Goal: Complete application form: Complete application form

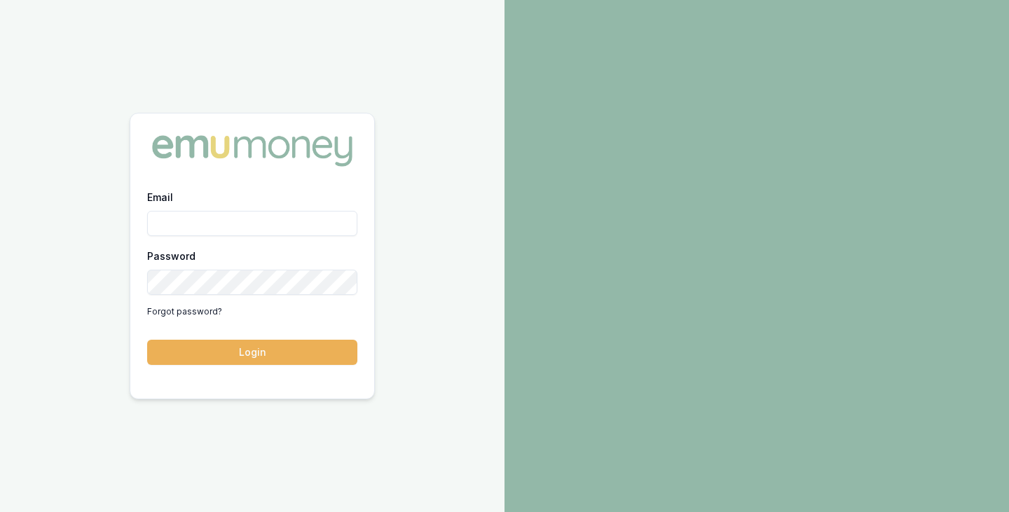
click at [271, 215] on input "Email" at bounding box center [252, 223] width 210 height 25
type input "[PERSON_NAME][EMAIL_ADDRESS][PERSON_NAME][DOMAIN_NAME]"
click at [147, 340] on button "Login" at bounding box center [252, 352] width 210 height 25
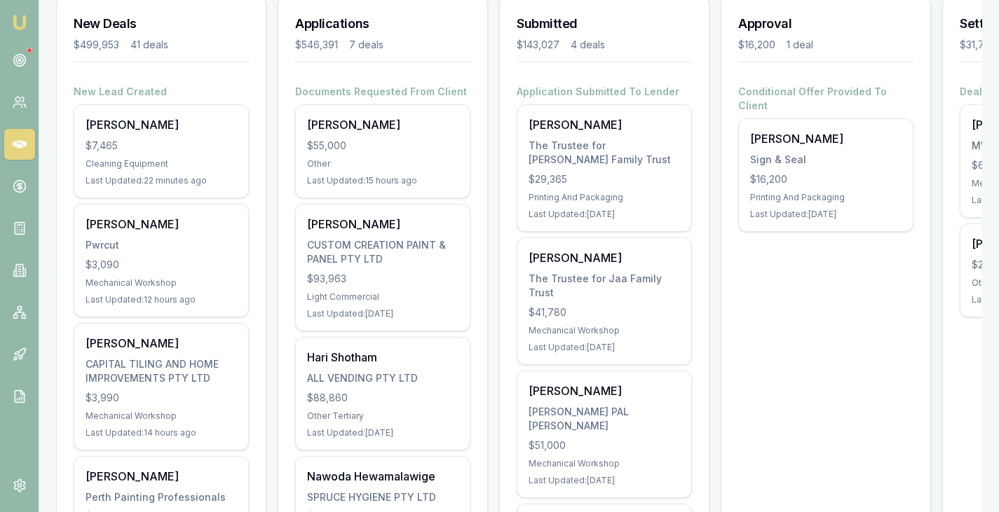
scroll to position [211, 0]
click at [156, 155] on div "Pratiman BASNET $7,465 Cleaning Equipment Last Updated: 22 minutes ago" at bounding box center [161, 150] width 174 height 93
click at [132, 252] on div "Michael Evans Pwrcut $3,090 Mechanical Workshop Last Updated: 12 hours ago" at bounding box center [161, 259] width 174 height 112
click at [19, 55] on icon at bounding box center [20, 60] width 14 height 14
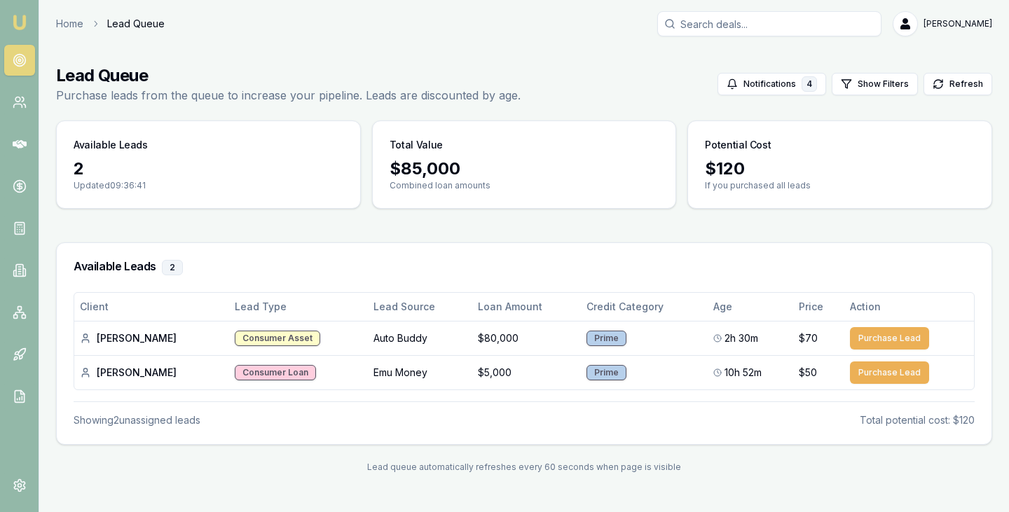
click at [13, 104] on icon at bounding box center [20, 102] width 14 height 14
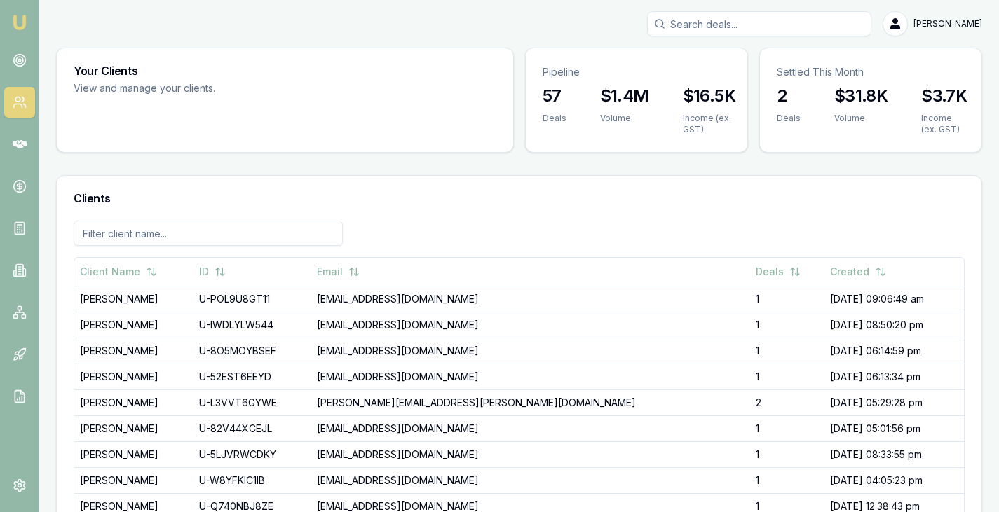
click at [20, 187] on icon at bounding box center [20, 186] width 0 height 7
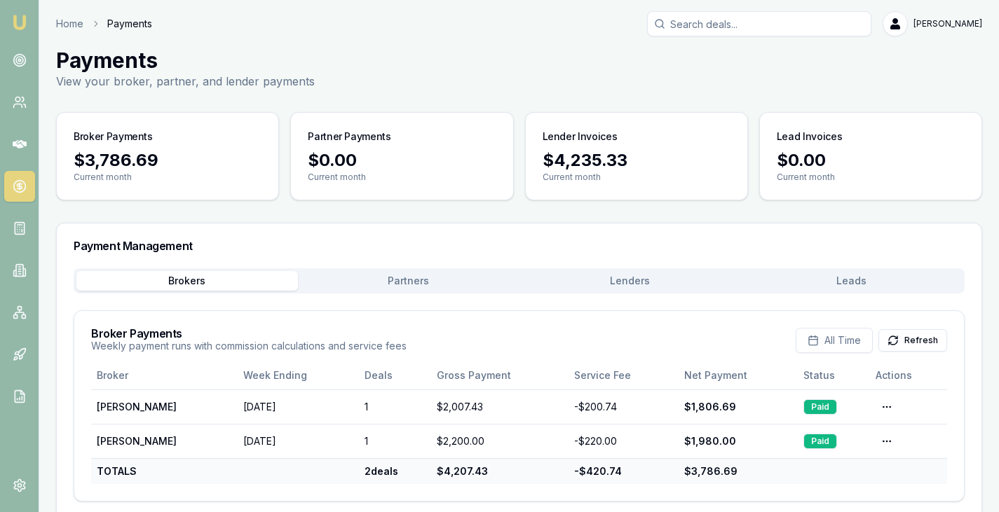
click at [20, 138] on icon at bounding box center [20, 144] width 14 height 14
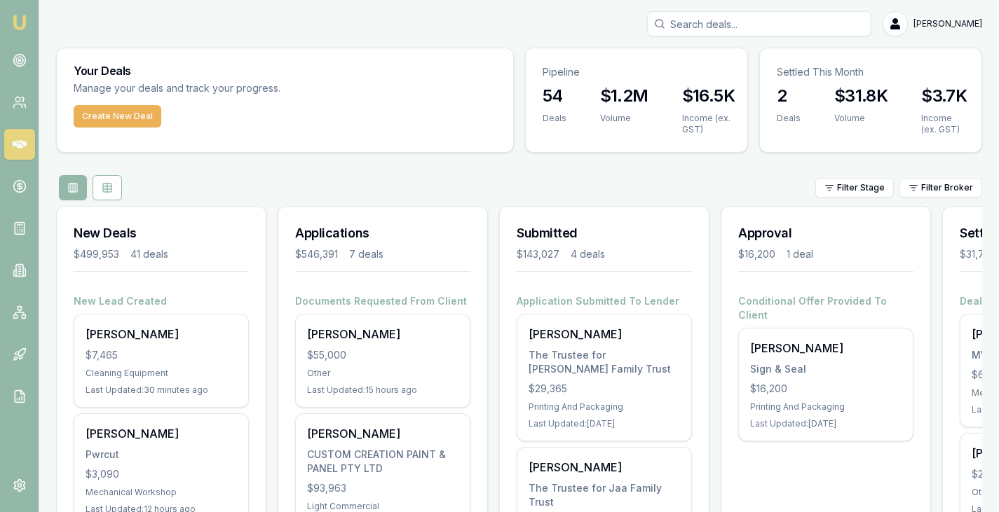
click at [318, 194] on div "Filter Stage Filter Broker" at bounding box center [519, 187] width 926 height 25
click at [191, 177] on div "Filter Stage Filter Broker" at bounding box center [519, 187] width 926 height 25
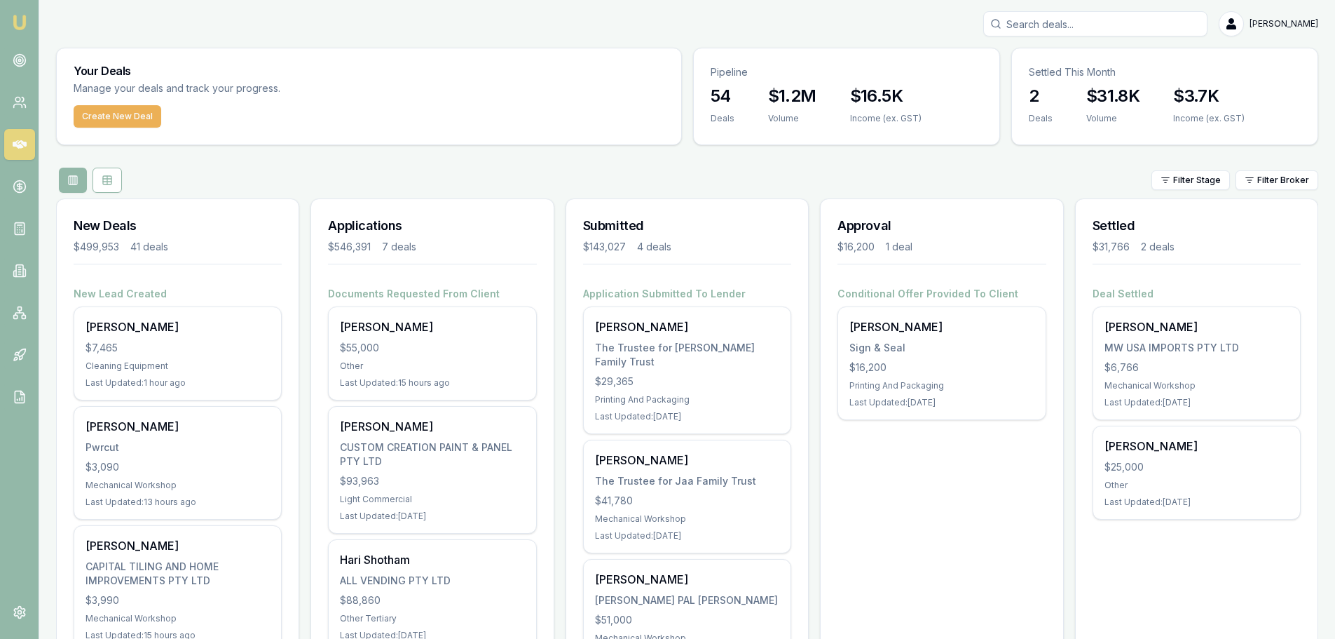
click at [727, 343] on div "The Trustee for [PERSON_NAME] Family Trust" at bounding box center [687, 355] width 184 height 28
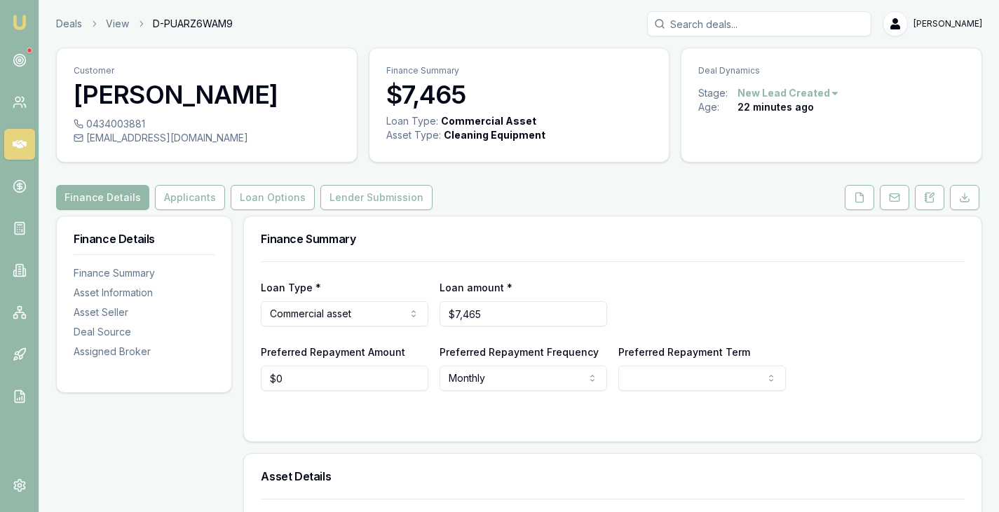
click at [184, 199] on button "Applicants" at bounding box center [190, 197] width 70 height 25
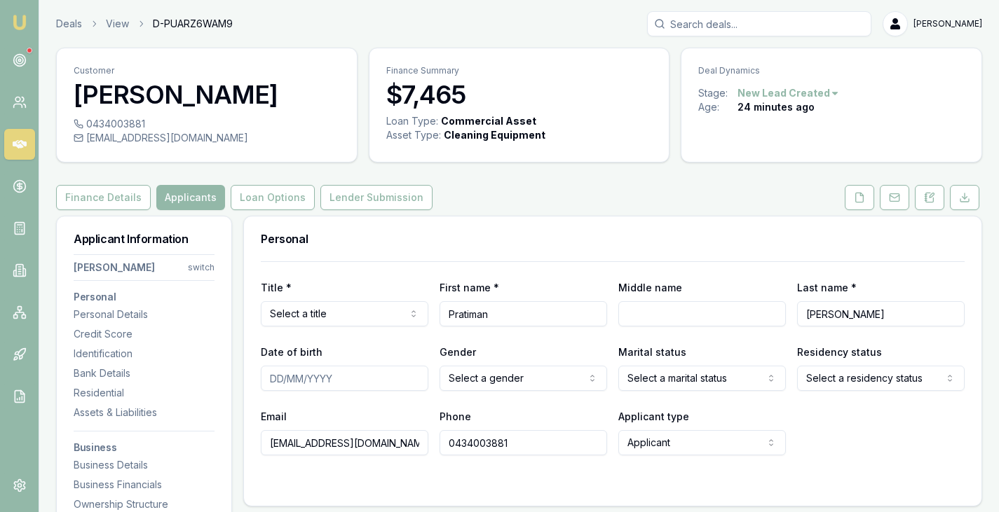
click at [116, 198] on button "Finance Details" at bounding box center [103, 197] width 95 height 25
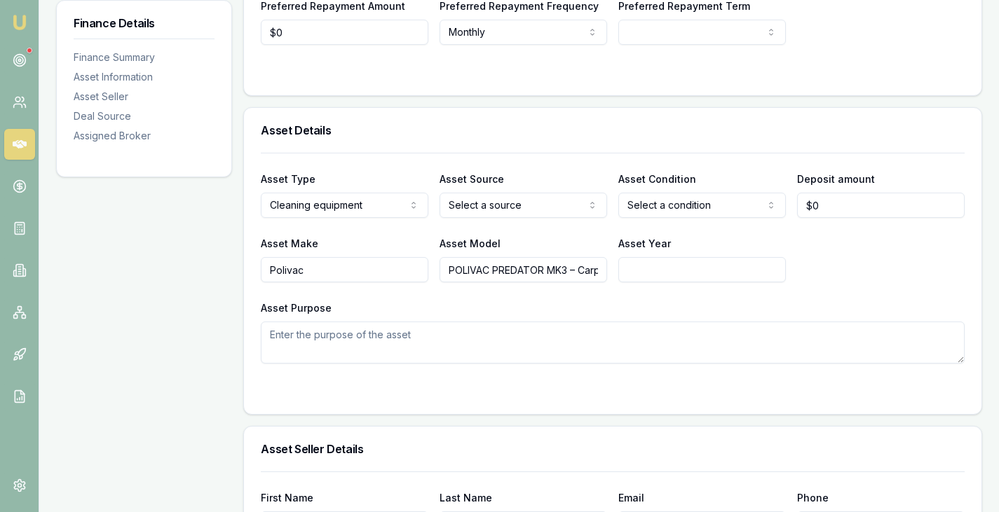
scroll to position [347, 0]
click at [13, 144] on icon at bounding box center [20, 144] width 14 height 8
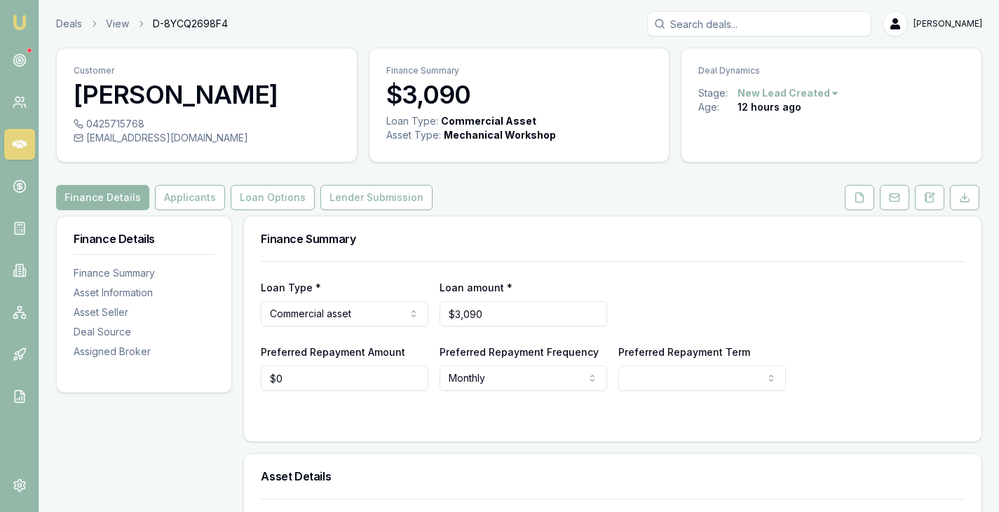
click at [176, 204] on button "Applicants" at bounding box center [190, 197] width 70 height 25
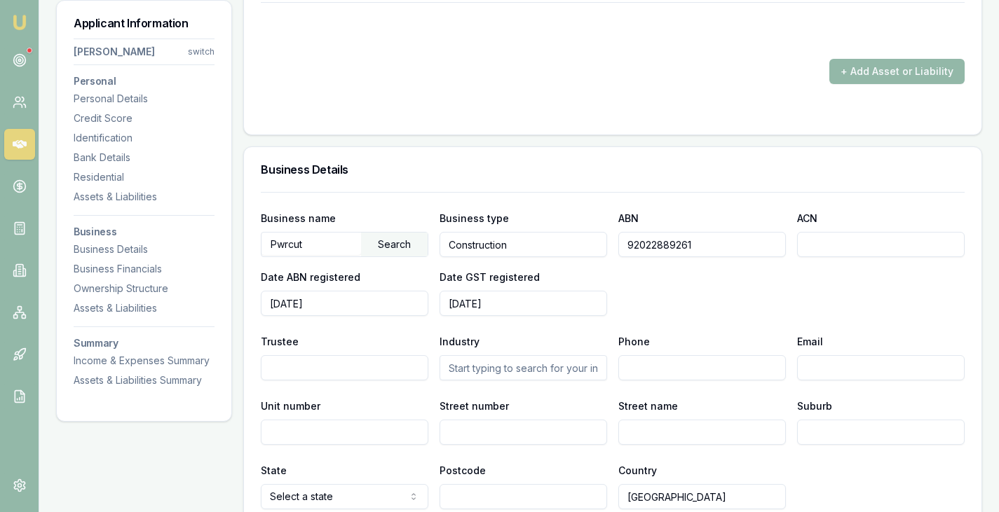
scroll to position [1546, 0]
click at [658, 249] on input "92022889261" at bounding box center [702, 243] width 168 height 25
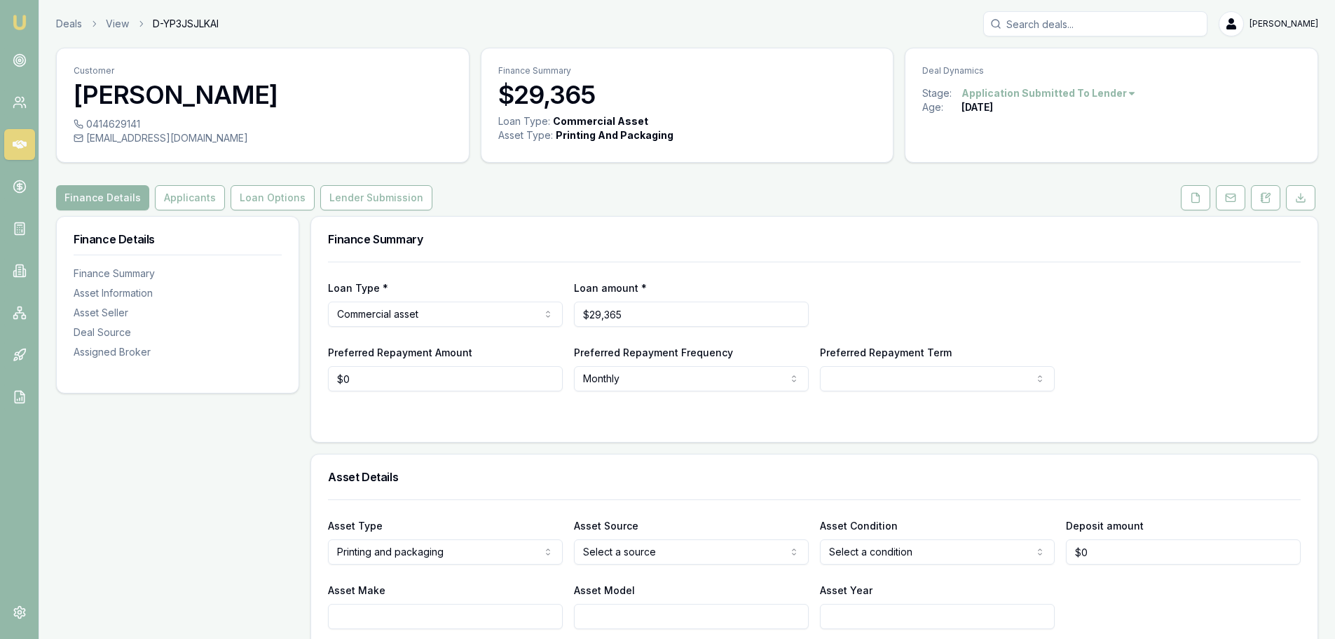
click at [179, 200] on button "Applicants" at bounding box center [190, 197] width 70 height 25
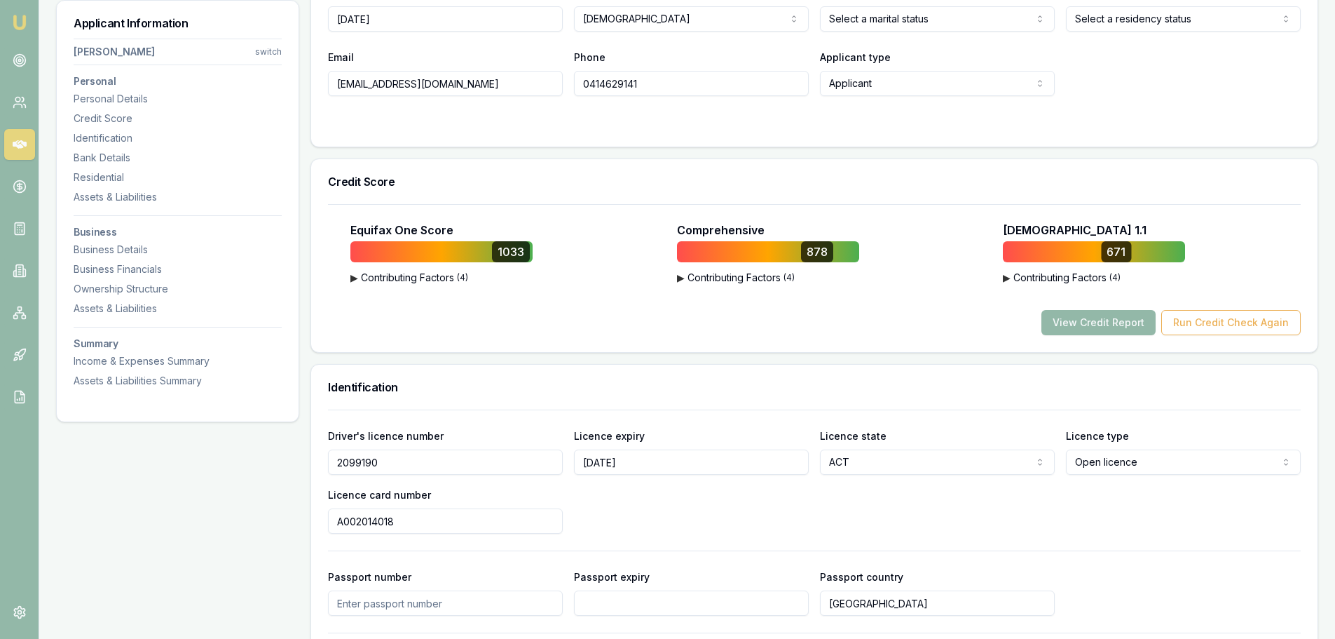
scroll to position [421, 0]
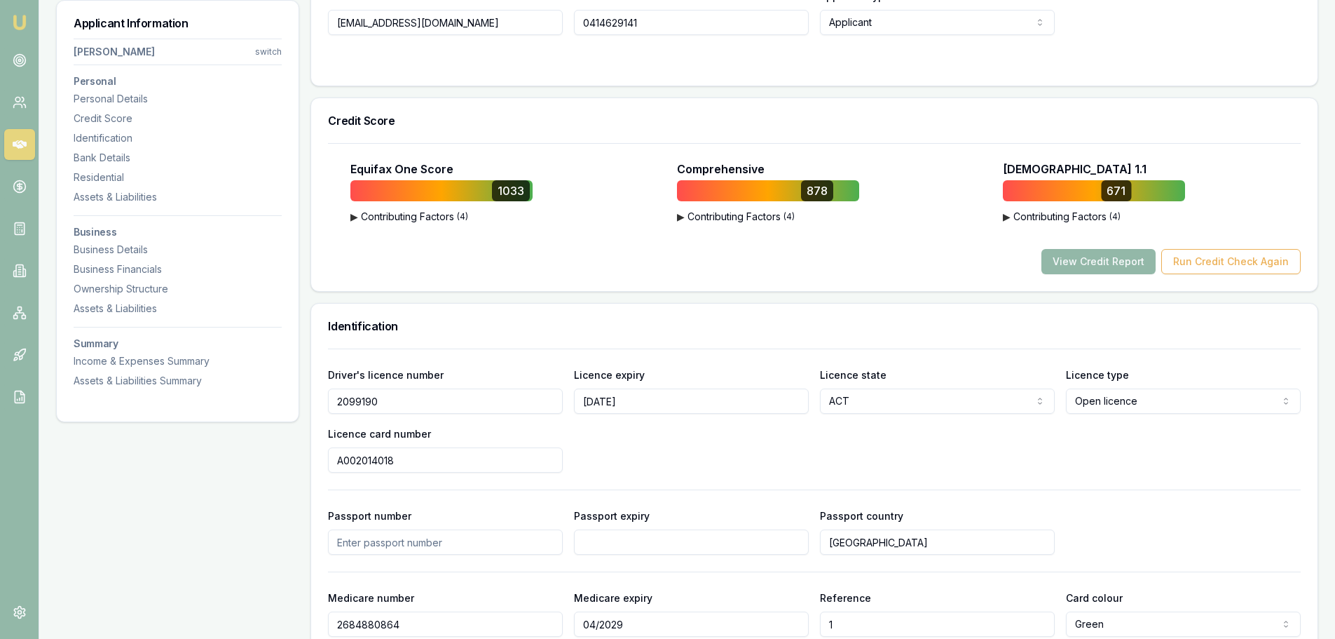
click at [101, 254] on div "Business Details" at bounding box center [178, 250] width 208 height 14
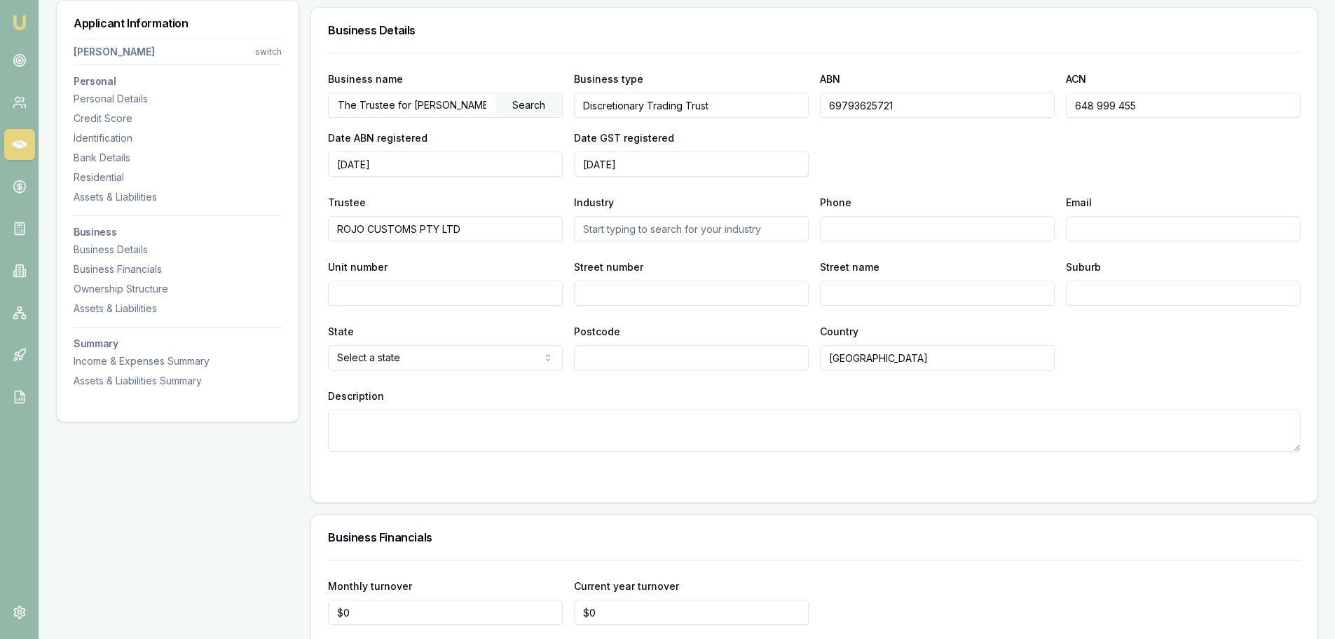
scroll to position [1922, 0]
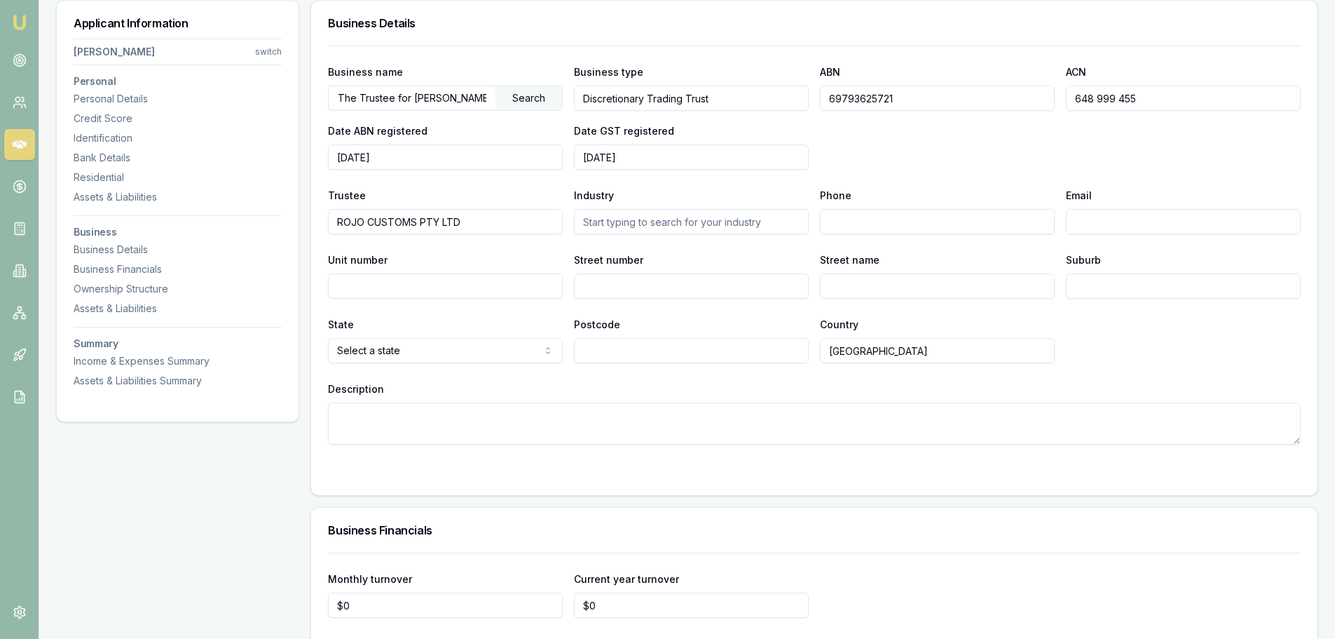
drag, startPoint x: 935, startPoint y: 101, endPoint x: 819, endPoint y: 101, distance: 115.7
click at [819, 101] on div "Business name The Trustee for Thomas Family Trust Search Business type Discreti…" at bounding box center [814, 116] width 973 height 107
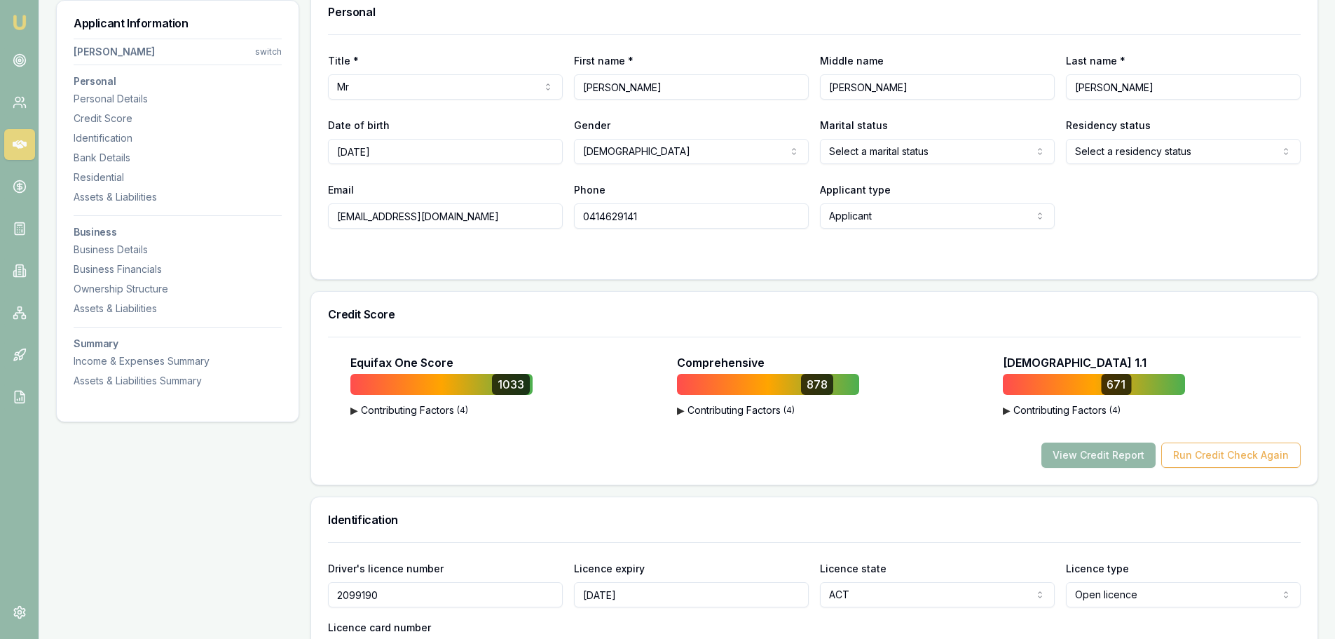
scroll to position [29, 0]
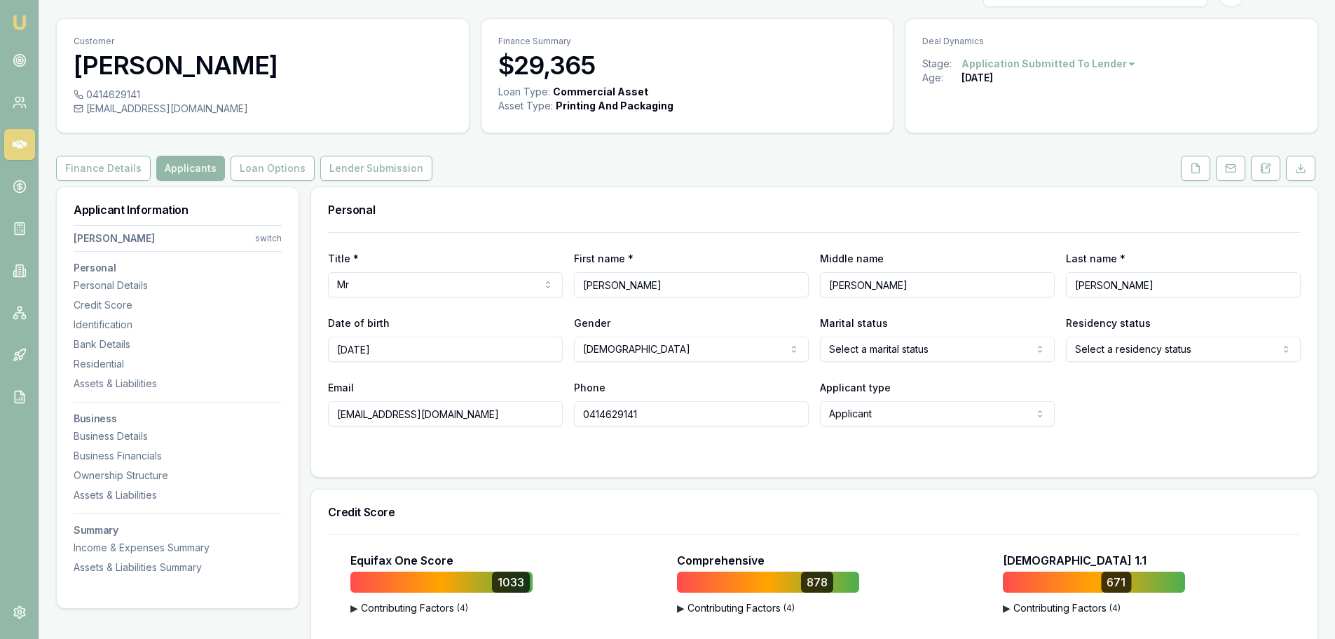
click at [106, 91] on div "0414629141" at bounding box center [263, 95] width 379 height 14
copy div "0414629141"
click at [192, 107] on div "[EMAIL_ADDRESS][DOMAIN_NAME]" at bounding box center [263, 109] width 379 height 14
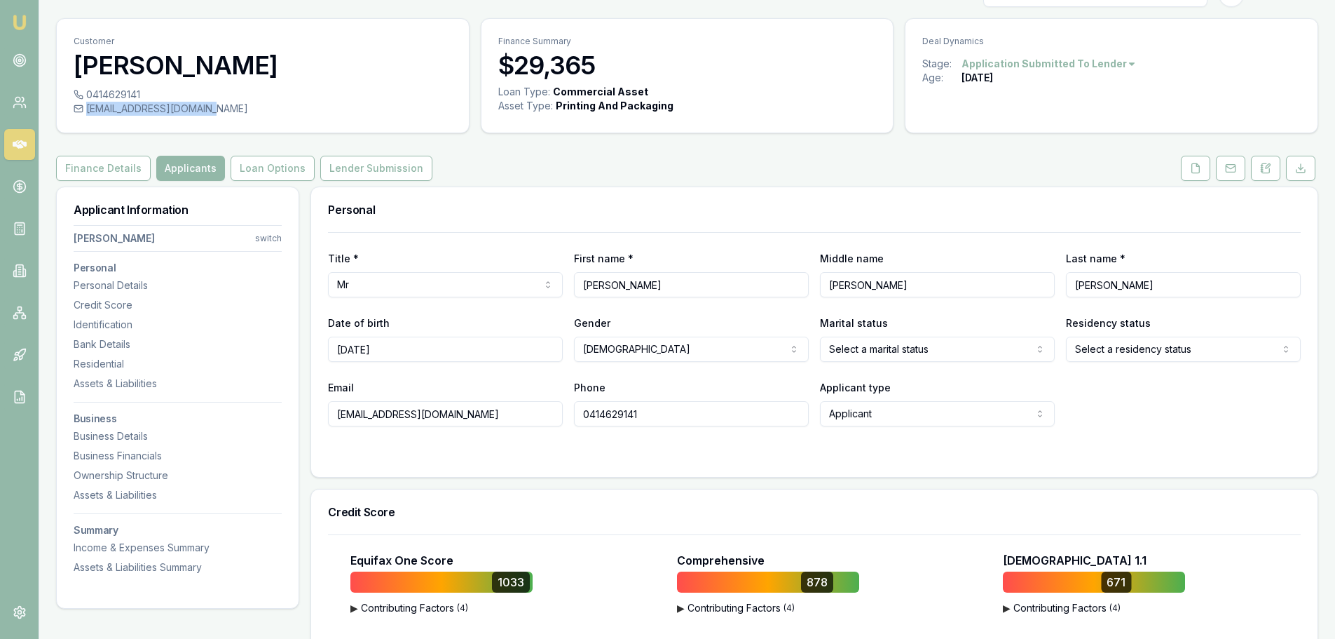
click at [207, 107] on div "[EMAIL_ADDRESS][DOMAIN_NAME]" at bounding box center [263, 109] width 379 height 14
click at [211, 109] on div "[EMAIL_ADDRESS][DOMAIN_NAME]" at bounding box center [263, 109] width 379 height 14
click at [207, 109] on div "[EMAIL_ADDRESS][DOMAIN_NAME]" at bounding box center [263, 109] width 379 height 14
click at [64, 106] on div "0414629141 info@rojocustoms.com.au" at bounding box center [263, 110] width 412 height 45
drag, startPoint x: 217, startPoint y: 112, endPoint x: 207, endPoint y: 118, distance: 11.3
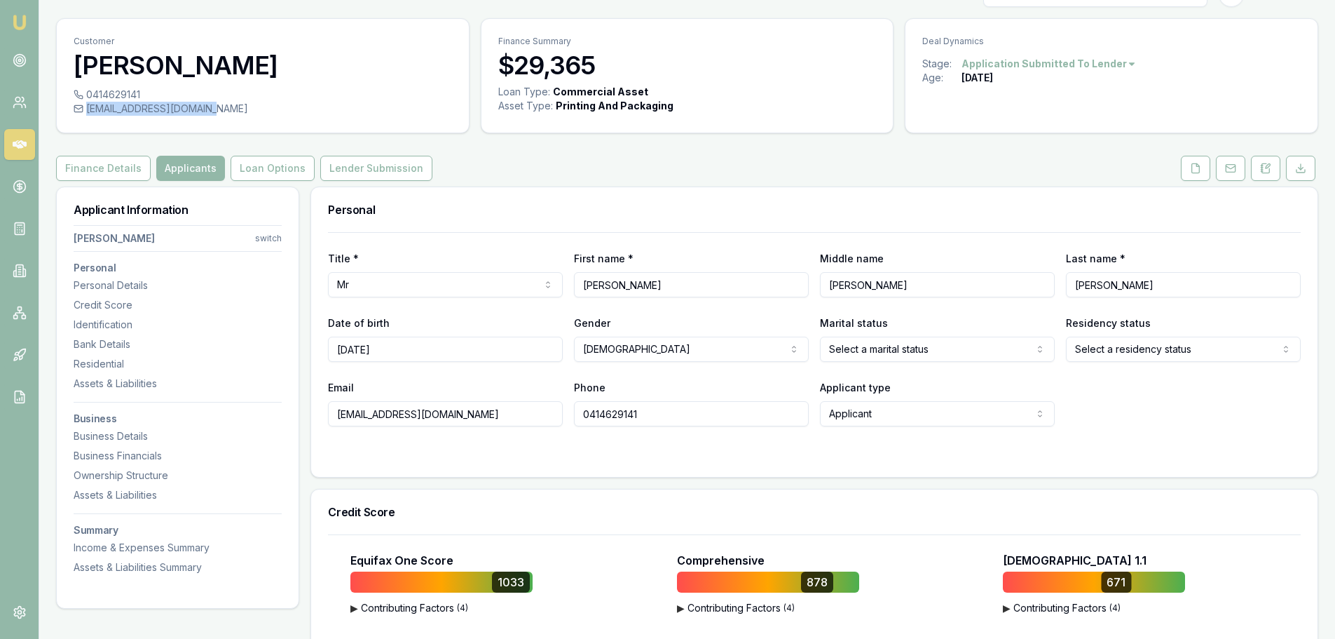
click at [207, 118] on div "0414629141 info@rojocustoms.com.au" at bounding box center [263, 110] width 412 height 45
copy div "[EMAIL_ADDRESS][DOMAIN_NAME]"
click at [873, 189] on div "Personal" at bounding box center [814, 209] width 1007 height 45
click at [107, 432] on div "Business Details" at bounding box center [178, 436] width 208 height 14
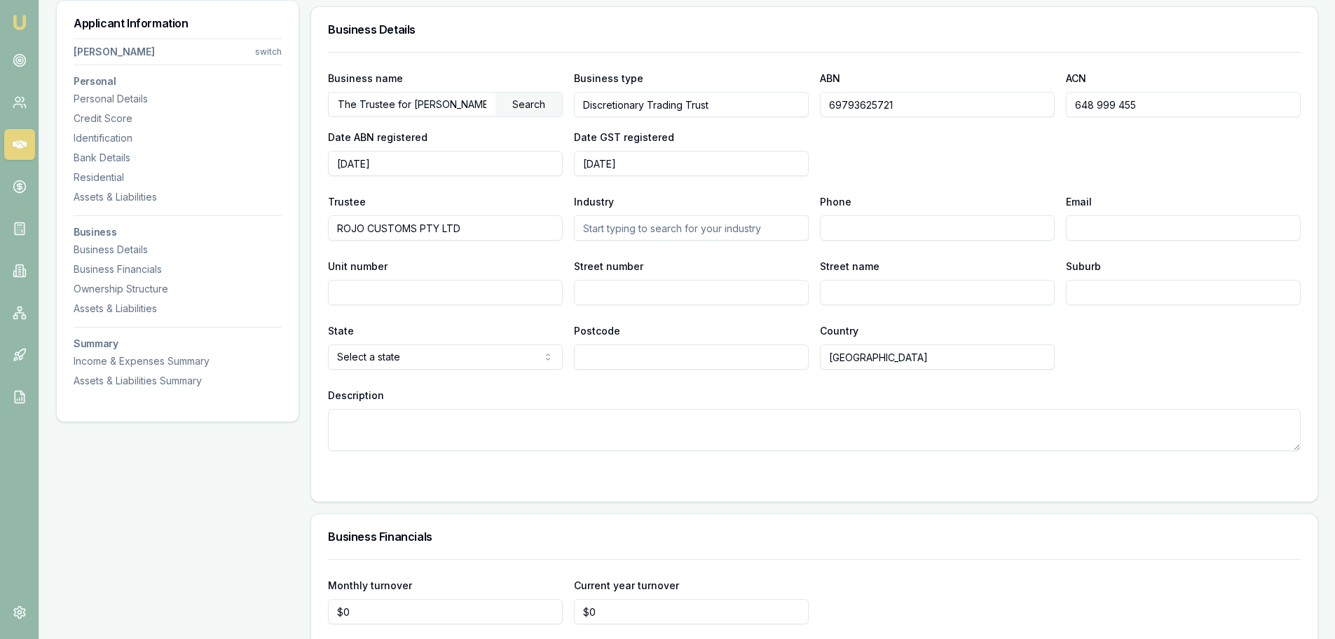
scroll to position [1922, 0]
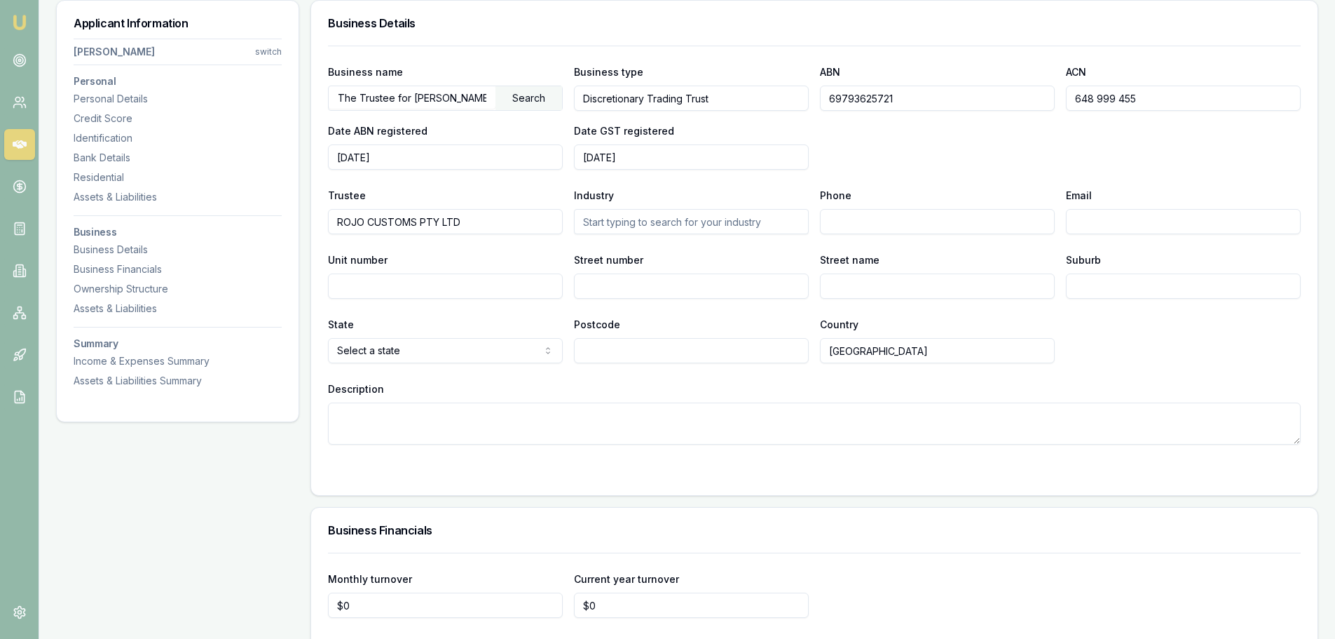
drag, startPoint x: 1162, startPoint y: 102, endPoint x: 1067, endPoint y: 106, distance: 95.4
click at [1067, 106] on input "648 999 455" at bounding box center [1183, 98] width 235 height 25
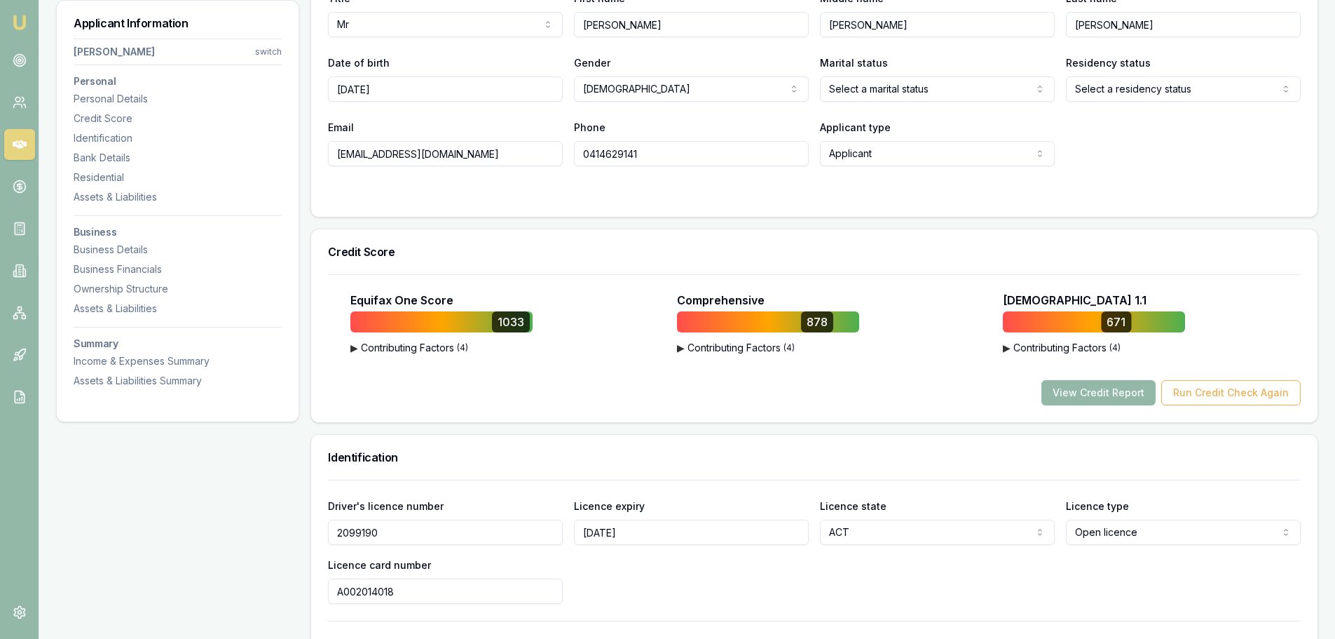
scroll to position [0, 0]
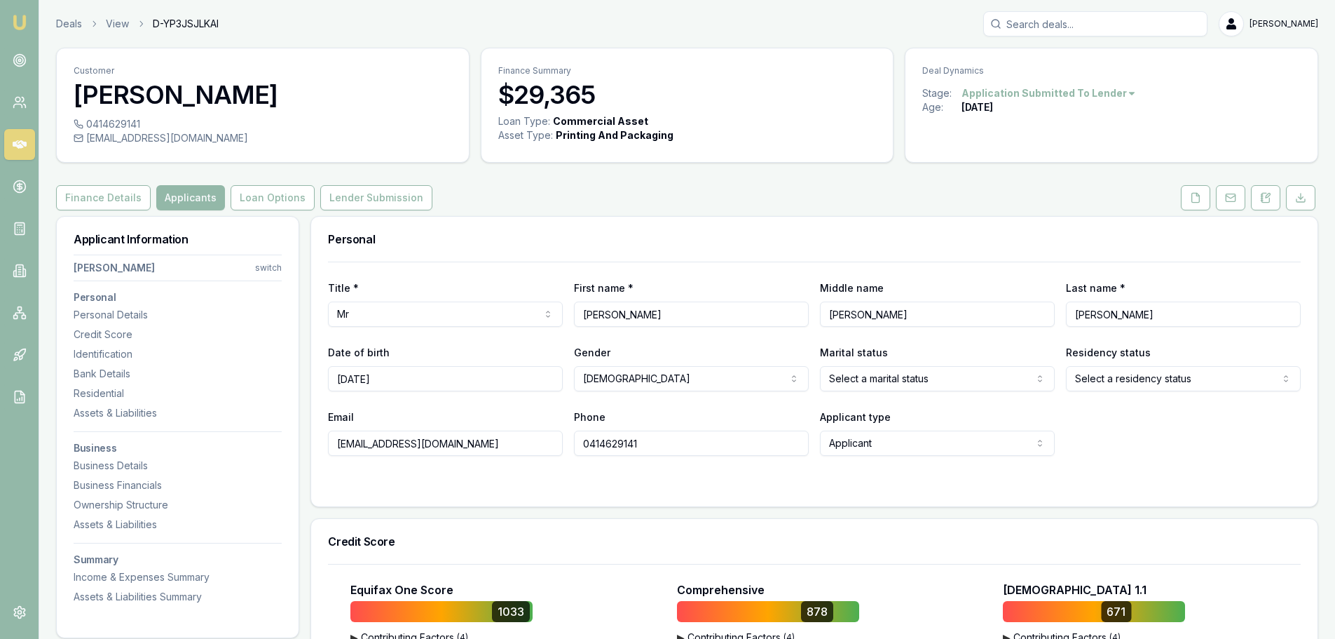
click at [146, 134] on div "[EMAIL_ADDRESS][DOMAIN_NAME]" at bounding box center [263, 138] width 379 height 14
click at [207, 137] on div "[EMAIL_ADDRESS][DOMAIN_NAME]" at bounding box center [263, 138] width 379 height 14
copy div "[EMAIL_ADDRESS][DOMAIN_NAME]"
click at [118, 120] on div "0414629141" at bounding box center [263, 124] width 379 height 14
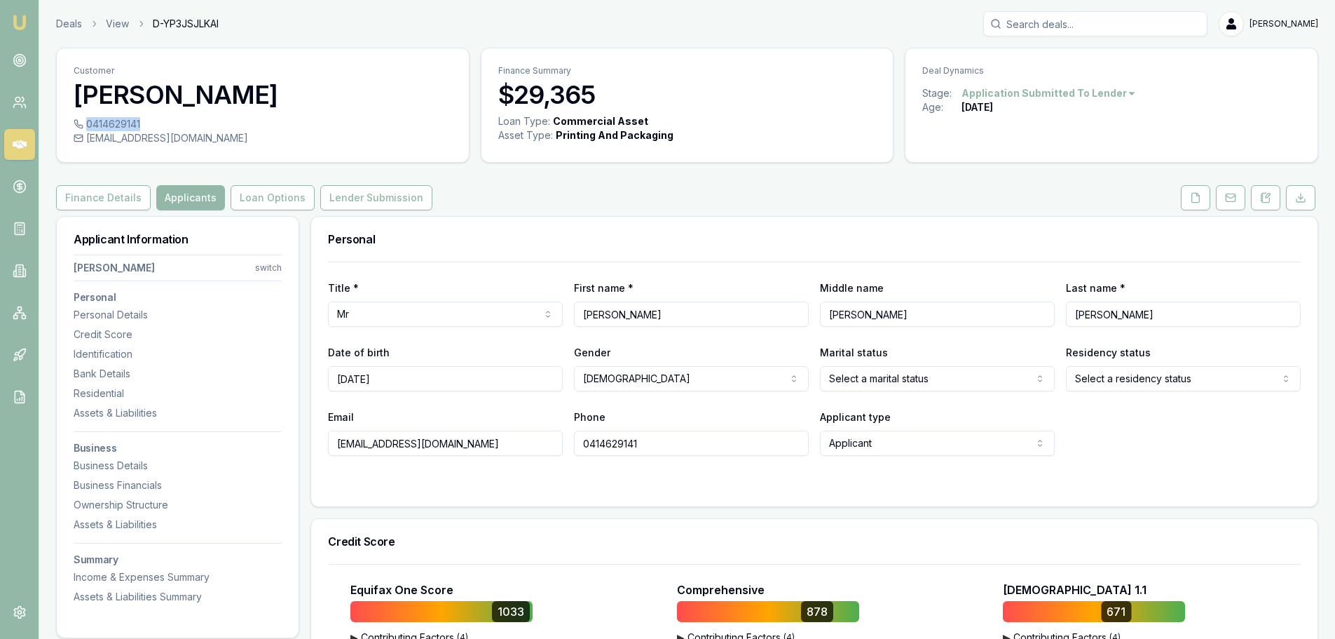
click at [118, 120] on div "0414629141" at bounding box center [263, 124] width 379 height 14
copy div "0414629141"
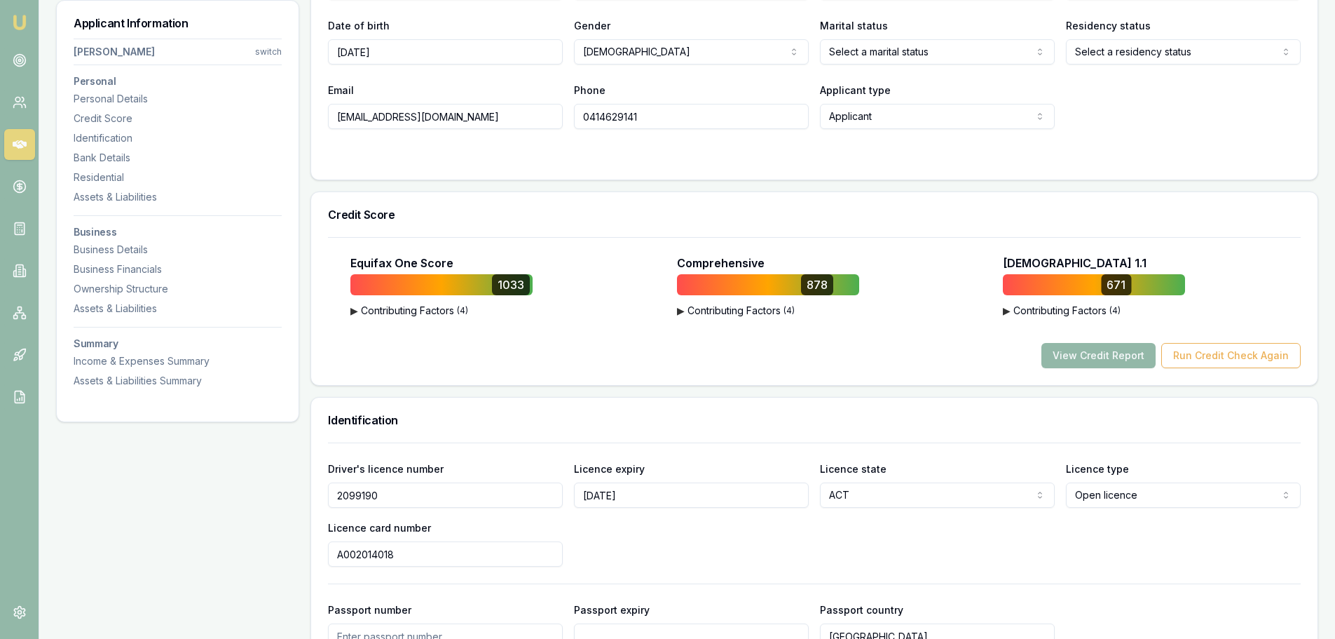
scroll to position [350, 0]
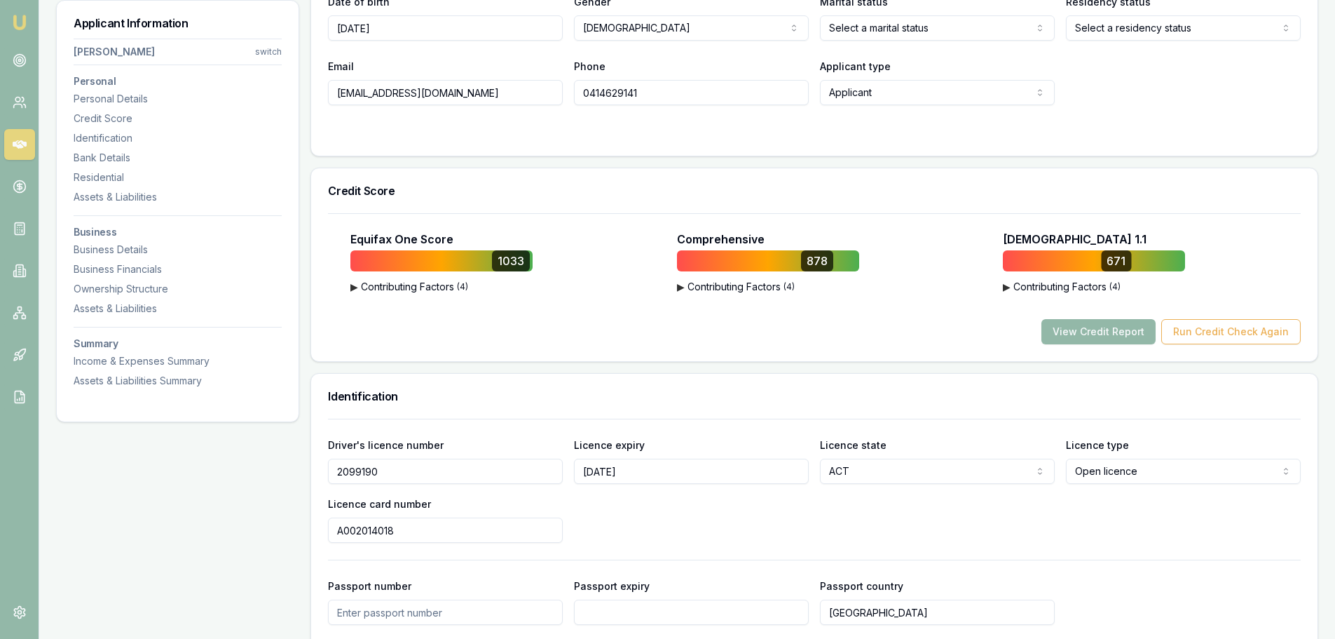
click at [105, 179] on div "Residential" at bounding box center [178, 177] width 208 height 14
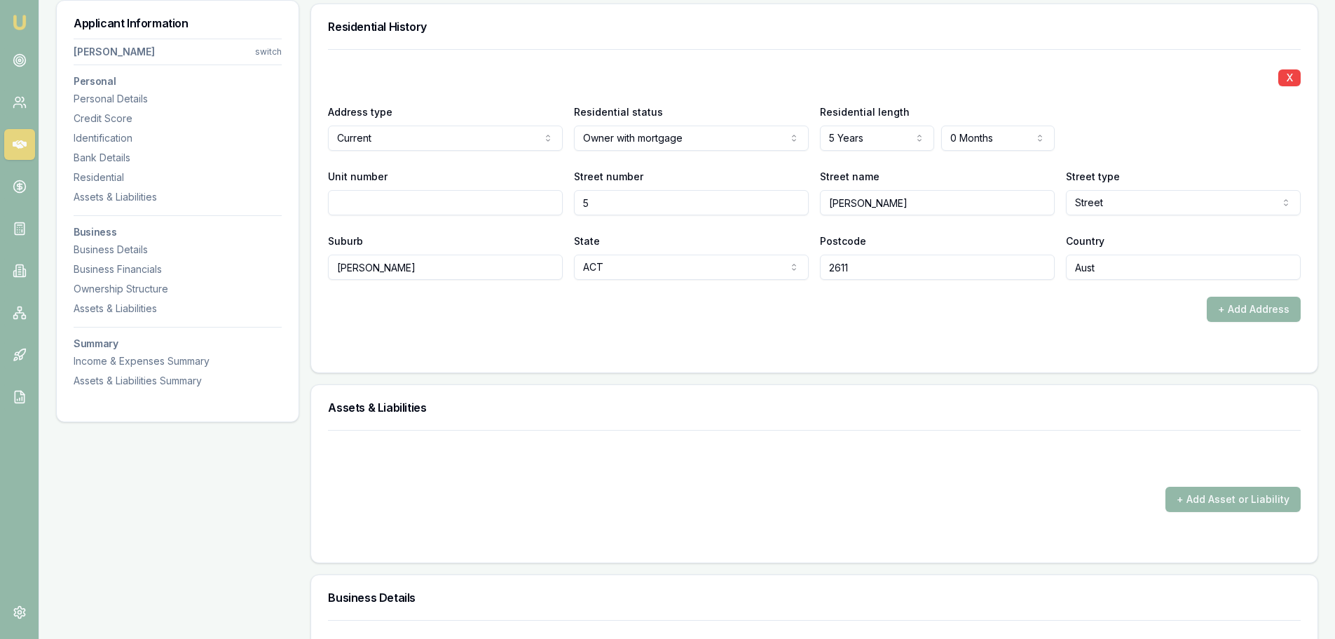
scroll to position [1351, 0]
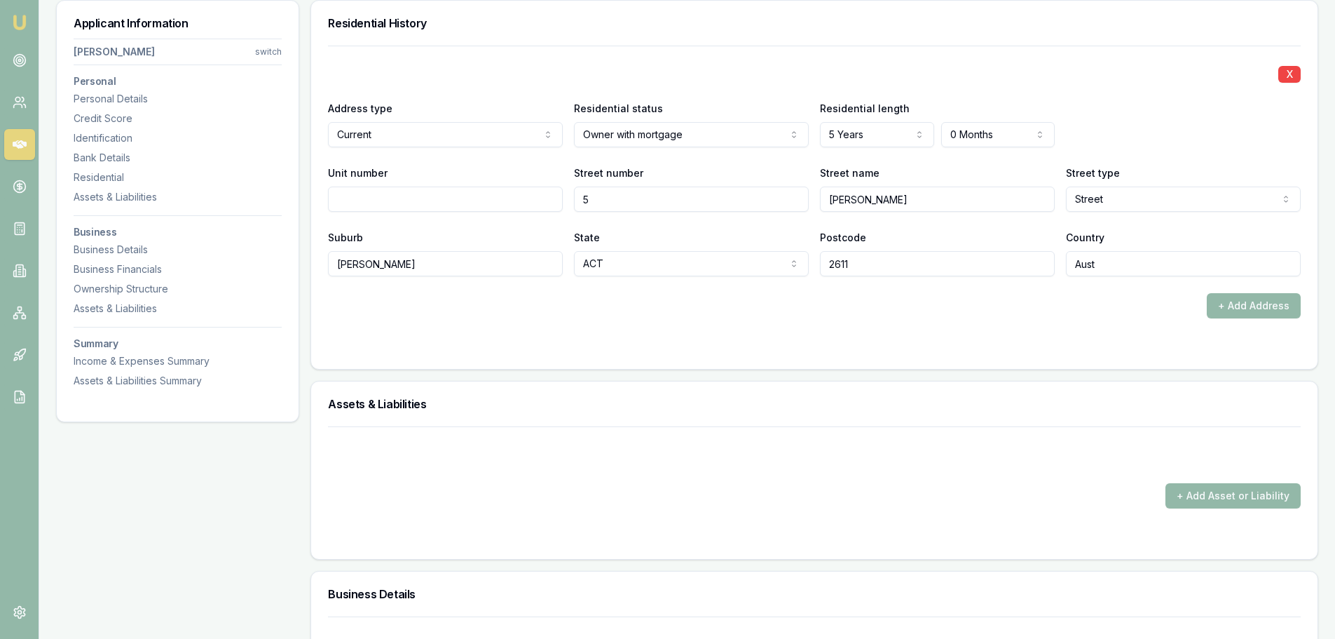
drag, startPoint x: 864, startPoint y: 205, endPoint x: 812, endPoint y: 212, distance: 52.4
click at [812, 212] on div "X Address type Current Current Previous Residential status Owner with mortgage …" at bounding box center [814, 161] width 973 height 231
click at [97, 139] on div "Identification" at bounding box center [178, 138] width 208 height 14
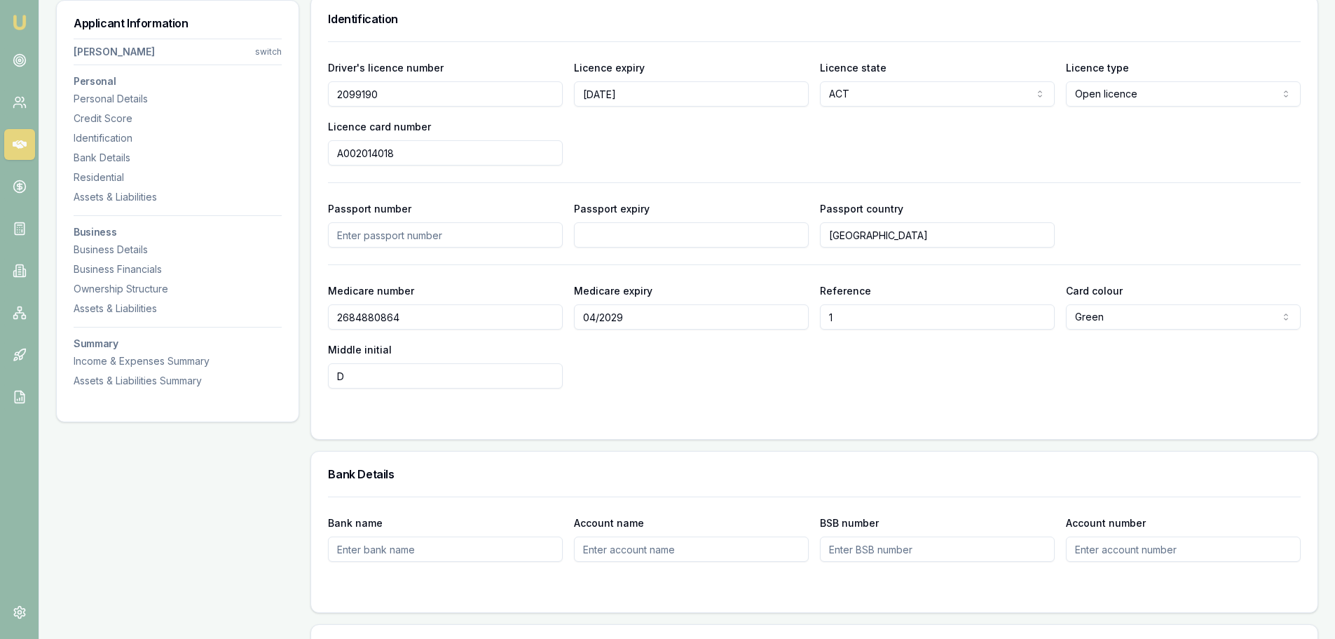
scroll to position [723, 0]
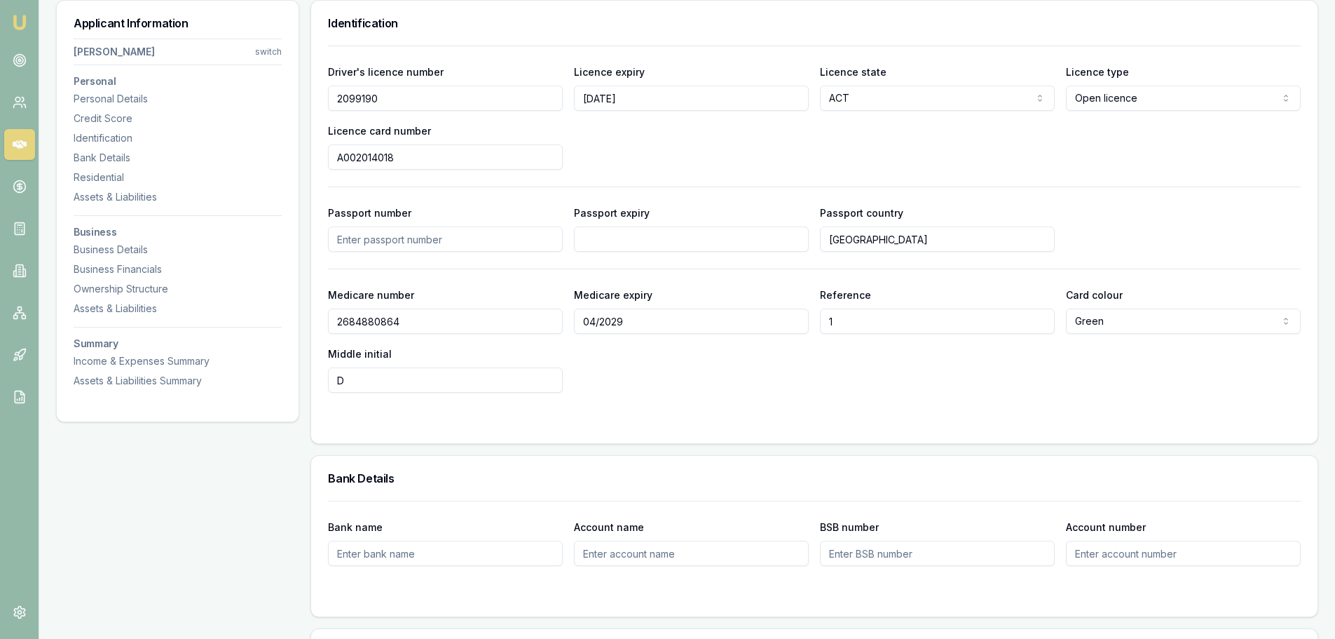
drag, startPoint x: 423, startPoint y: 102, endPoint x: 299, endPoint y: 100, distance: 124.1
drag, startPoint x: 333, startPoint y: 160, endPoint x: 287, endPoint y: 160, distance: 46.3
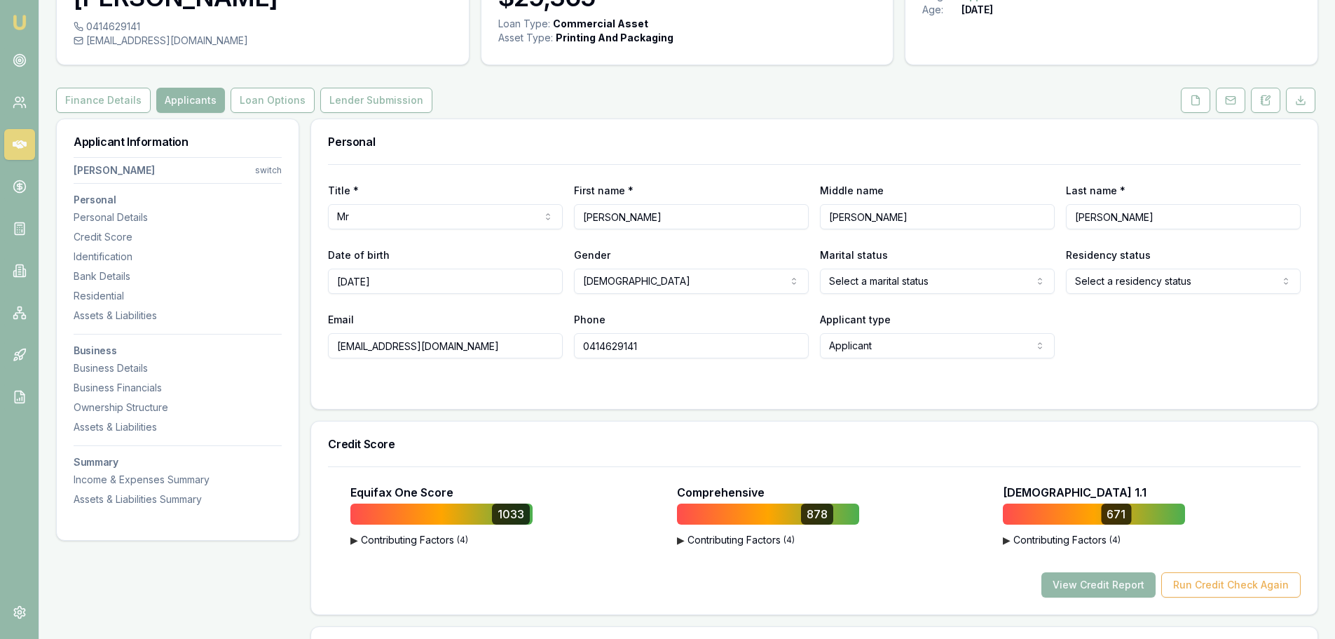
scroll to position [93, 0]
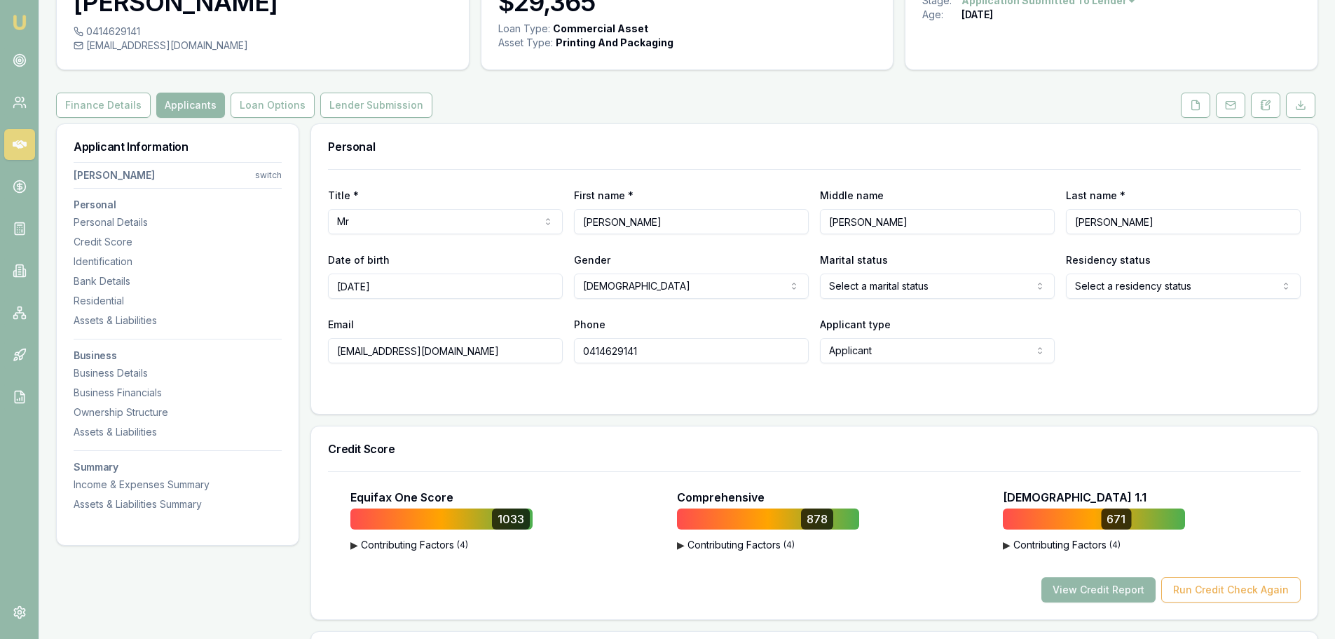
drag, startPoint x: 669, startPoint y: 357, endPoint x: 553, endPoint y: 360, distance: 115.7
click at [553, 360] on div "Email info@rojocustoms.com.au Phone 0414629141 Applicant type Applicant Applica…" at bounding box center [814, 339] width 973 height 48
drag, startPoint x: 470, startPoint y: 354, endPoint x: 317, endPoint y: 357, distance: 152.8
click at [317, 357] on div "Title * Mr Mr Mrs Miss Ms Dr Prof First name * Rohan Middle name Dennis Last na…" at bounding box center [814, 291] width 1007 height 245
click at [109, 323] on div "Assets & Liabilities" at bounding box center [178, 320] width 208 height 14
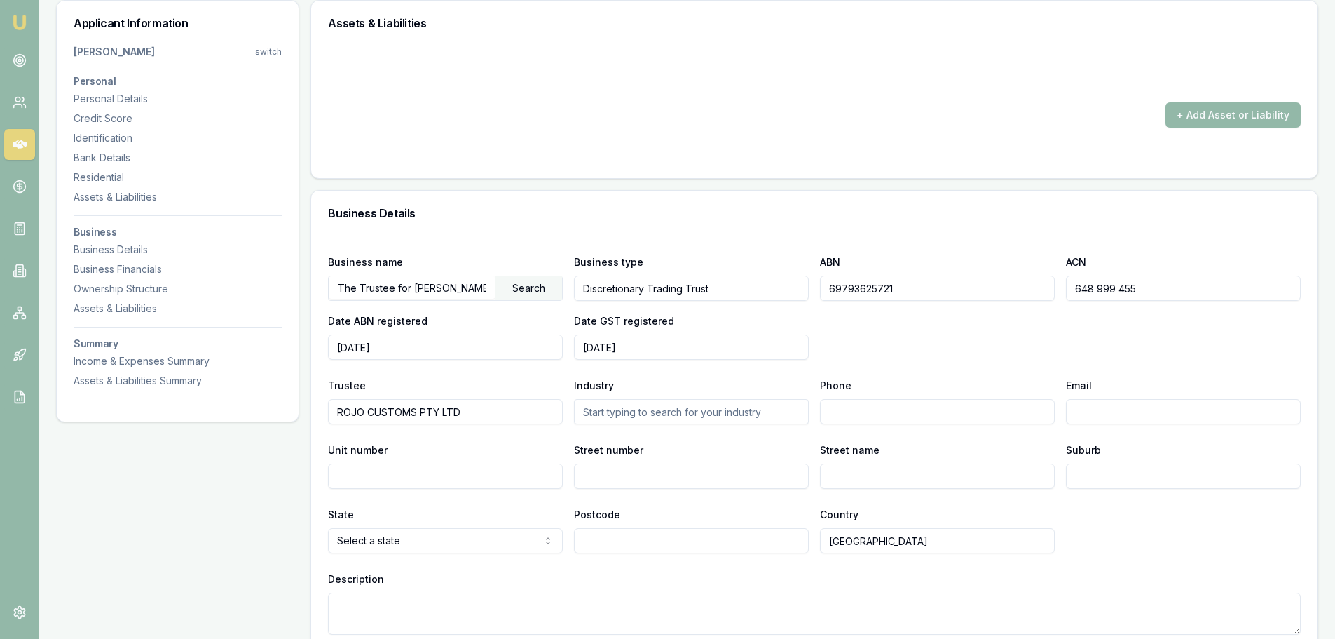
scroll to position [2012, 0]
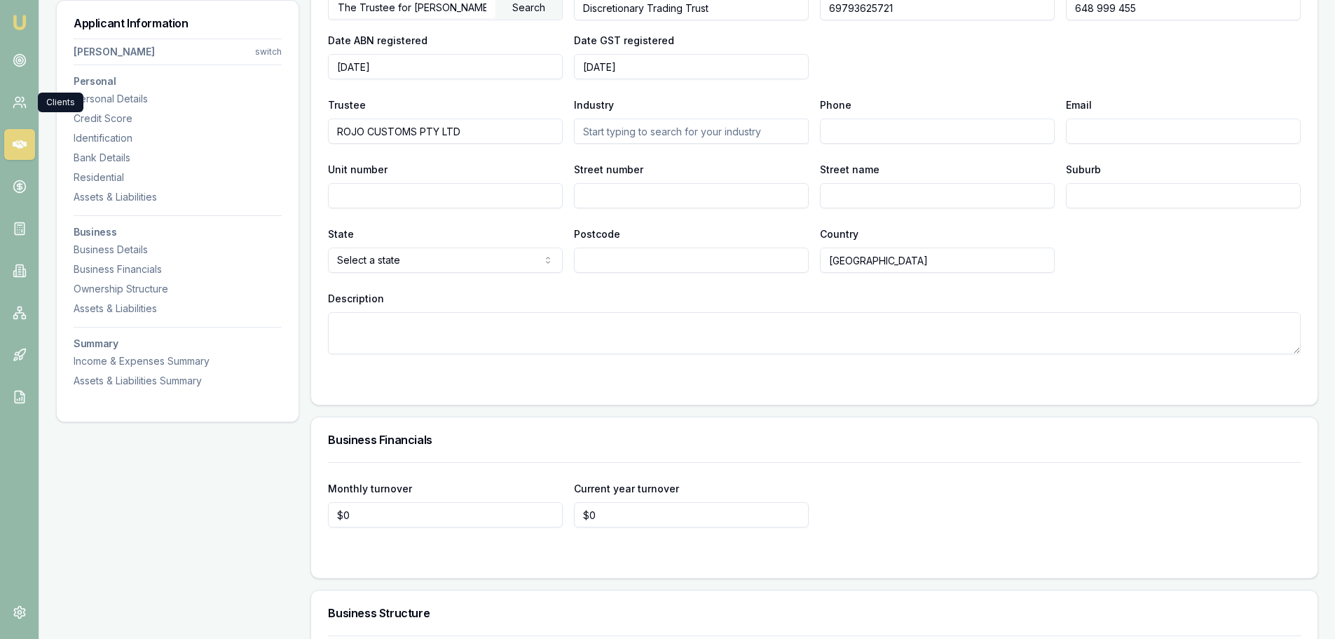
click at [31, 104] on link at bounding box center [19, 102] width 31 height 31
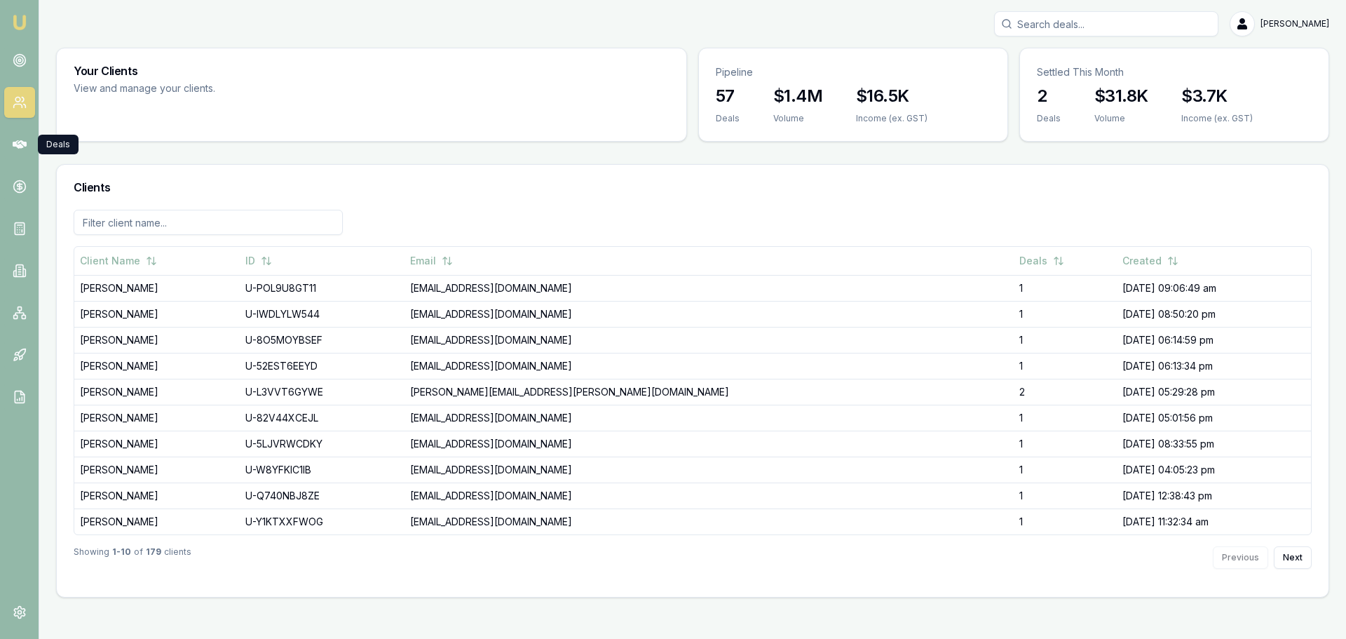
click at [23, 149] on icon at bounding box center [20, 144] width 14 height 14
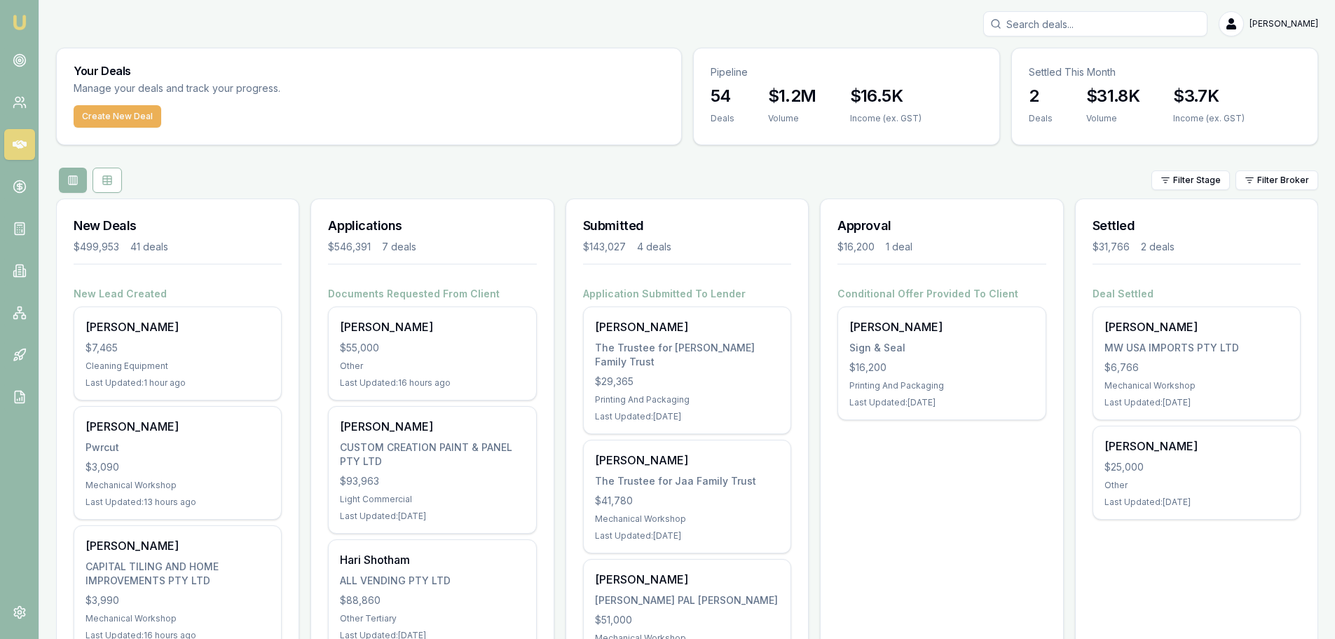
click at [653, 348] on div "The Trustee for [PERSON_NAME] Family Trust" at bounding box center [687, 355] width 184 height 28
click at [540, 171] on div "Filter Stage Filter Broker" at bounding box center [687, 180] width 1262 height 25
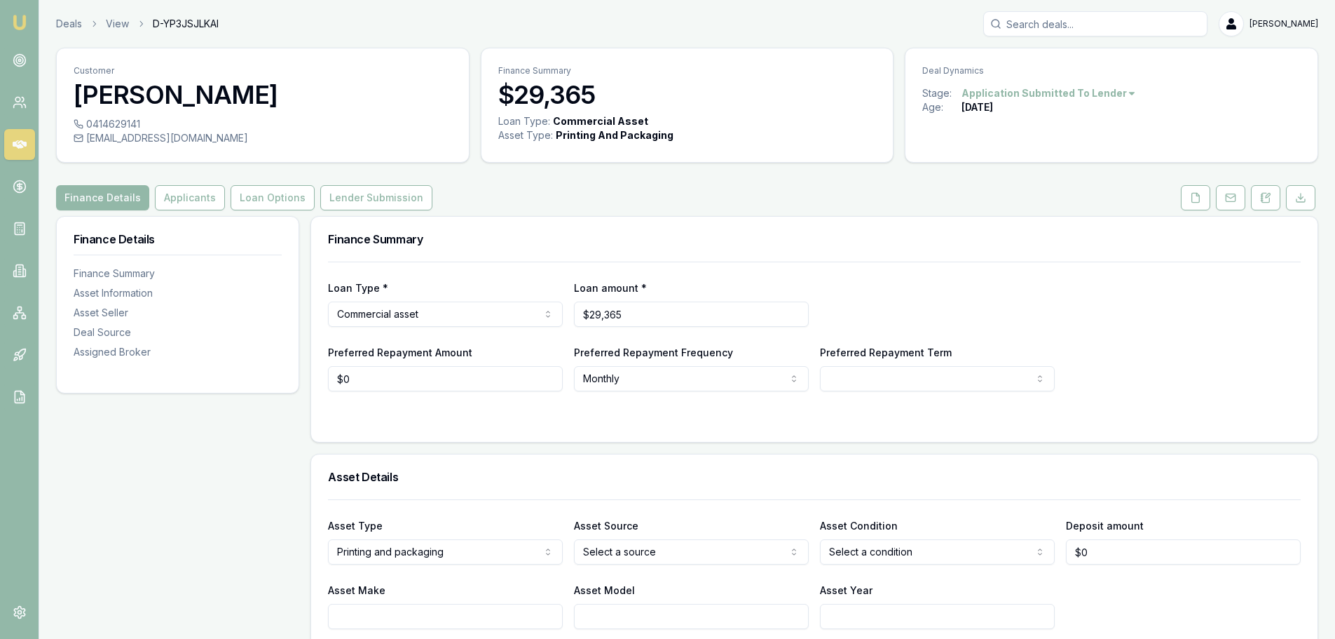
click at [179, 204] on button "Applicants" at bounding box center [190, 197] width 70 height 25
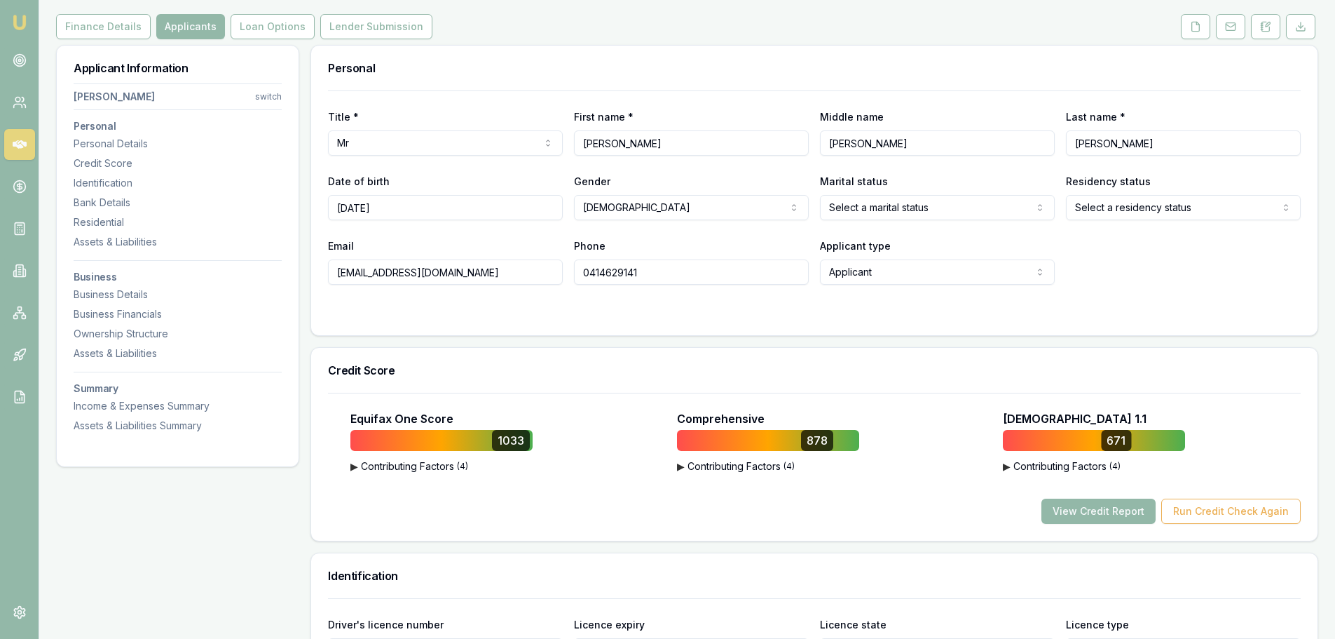
scroll to position [210, 0]
